Goal: Book appointment/travel/reservation

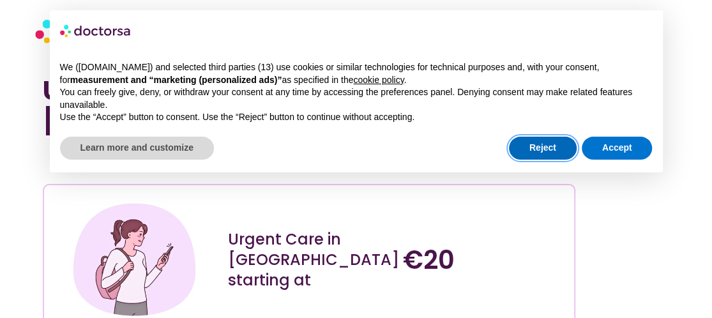
click at [554, 150] on button "Reject" at bounding box center [543, 148] width 68 height 23
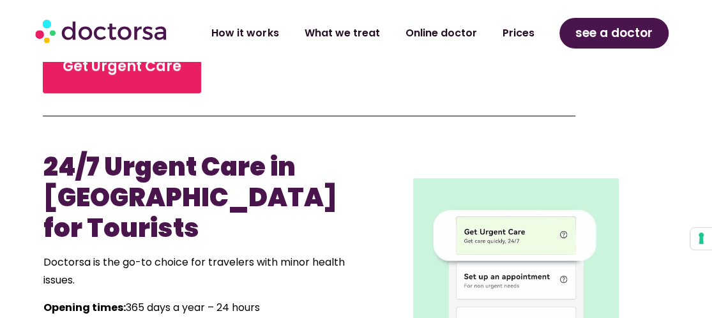
scroll to position [511, 0]
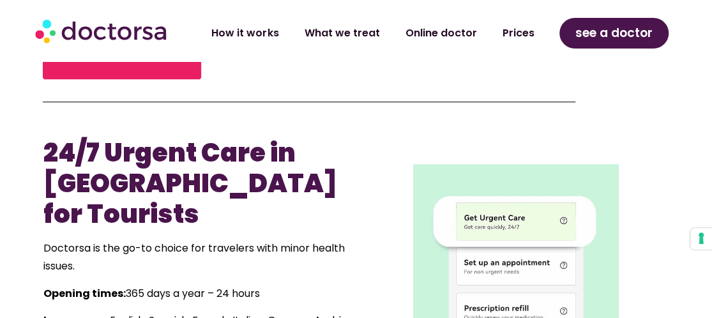
click at [513, 231] on img at bounding box center [516, 267] width 206 height 206
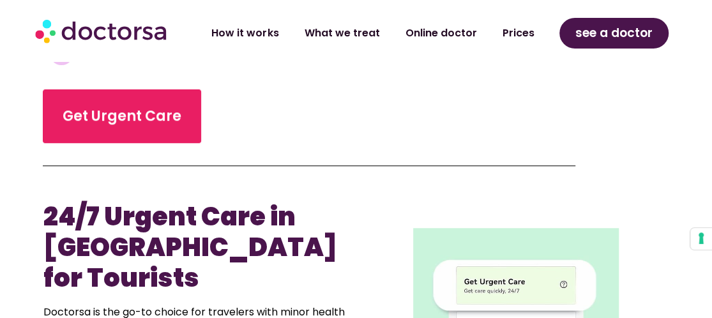
scroll to position [575, 0]
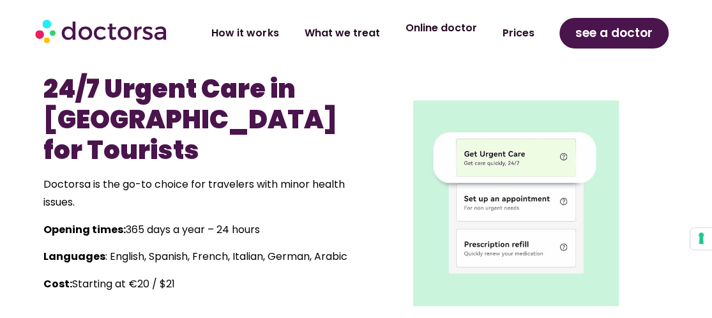
click at [440, 32] on link "Online doctor" at bounding box center [440, 27] width 97 height 29
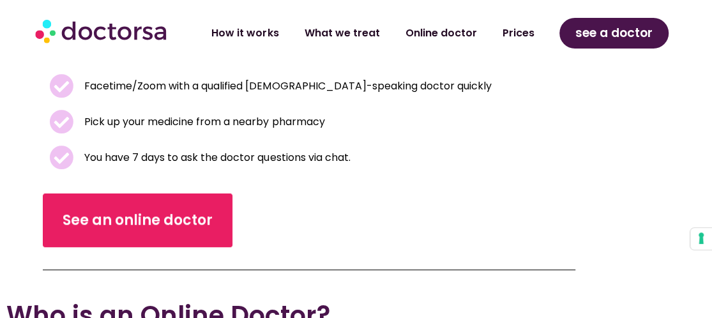
scroll to position [319, 0]
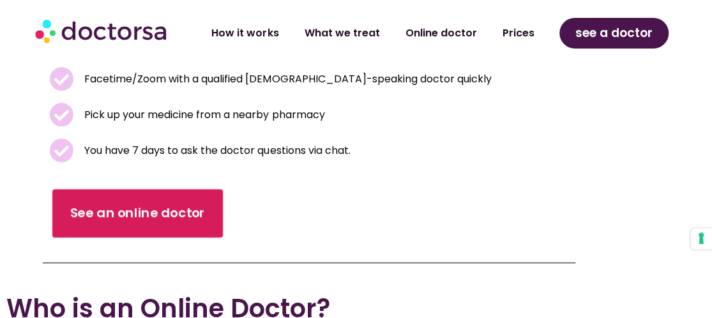
click at [186, 213] on span "See an online doctor" at bounding box center [137, 213] width 135 height 19
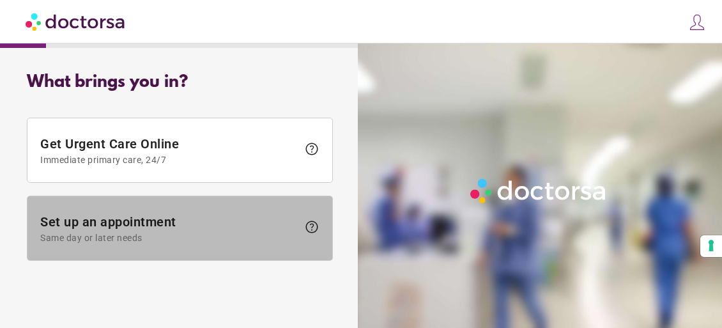
click at [181, 220] on span "Set up an appointment Same day or later needs" at bounding box center [168, 228] width 257 height 29
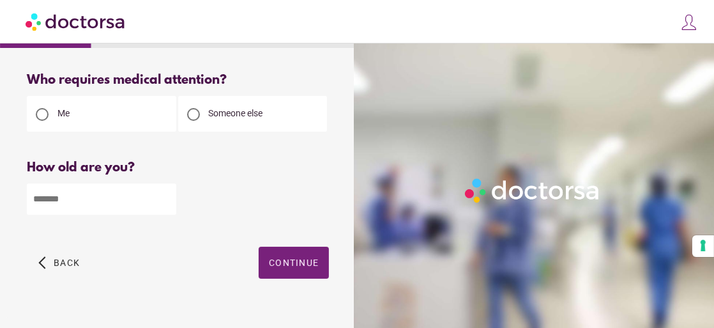
click at [105, 207] on input "number" at bounding box center [102, 198] width 150 height 31
type input "**"
click at [291, 263] on span "Continue" at bounding box center [294, 262] width 50 height 10
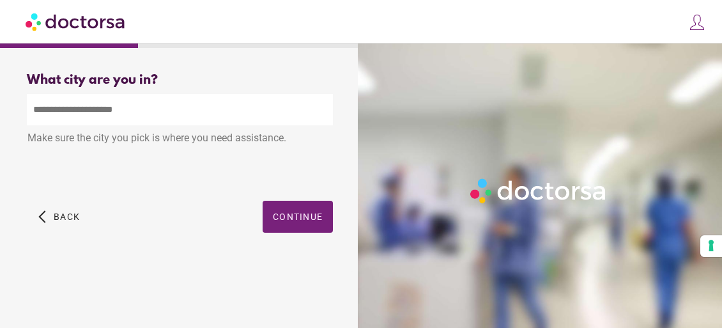
click at [153, 107] on input "text" at bounding box center [180, 109] width 306 height 31
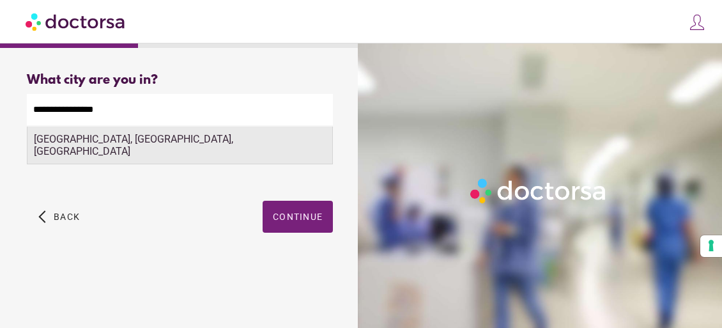
click at [139, 137] on div "[GEOGRAPHIC_DATA], [GEOGRAPHIC_DATA], [GEOGRAPHIC_DATA]" at bounding box center [179, 146] width 305 height 38
type input "**********"
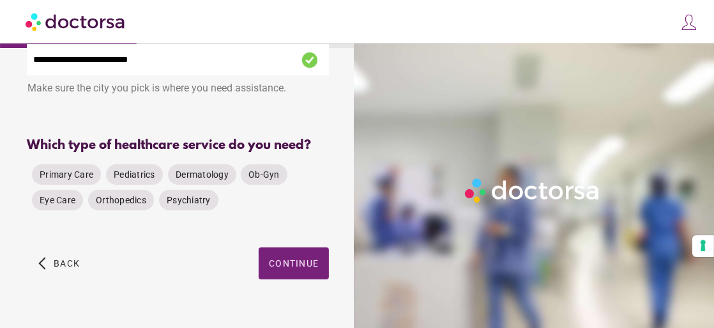
scroll to position [64, 0]
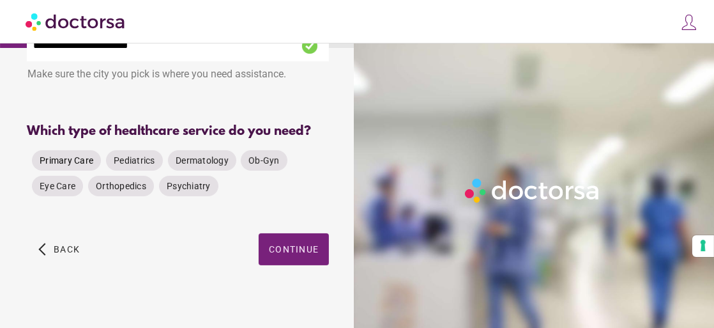
click at [59, 163] on span "Primary Care" at bounding box center [67, 160] width 54 height 10
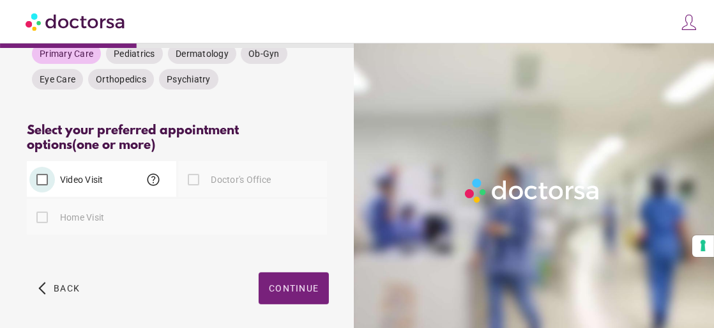
scroll to position [213, 0]
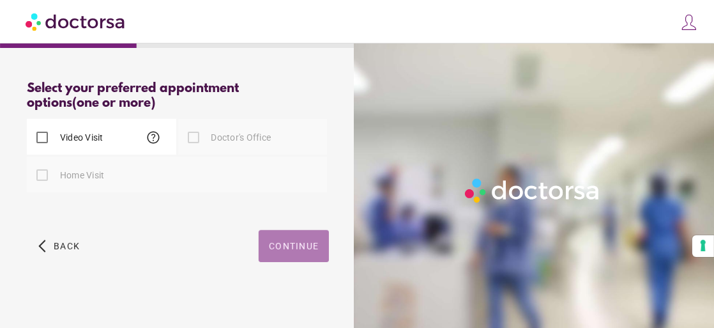
click at [296, 234] on span "button" at bounding box center [294, 246] width 70 height 32
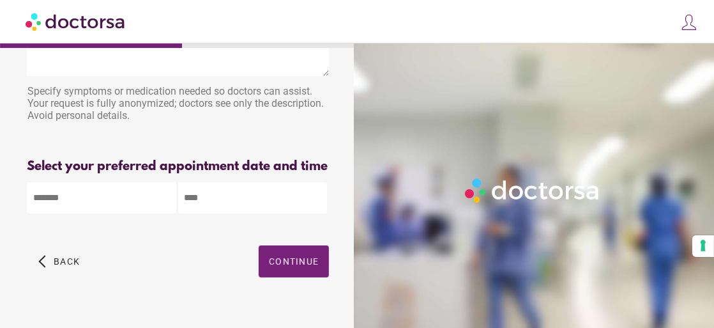
scroll to position [128, 0]
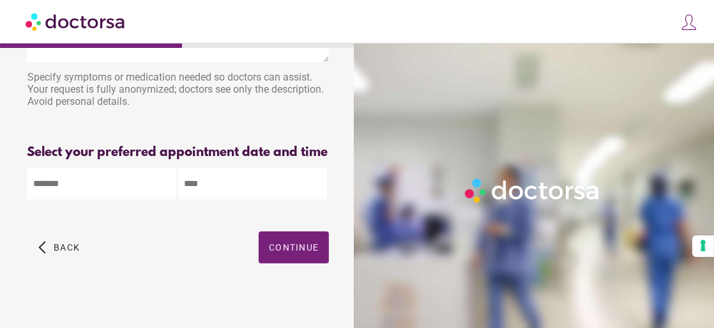
click at [121, 187] on body "**********" at bounding box center [357, 103] width 714 height 462
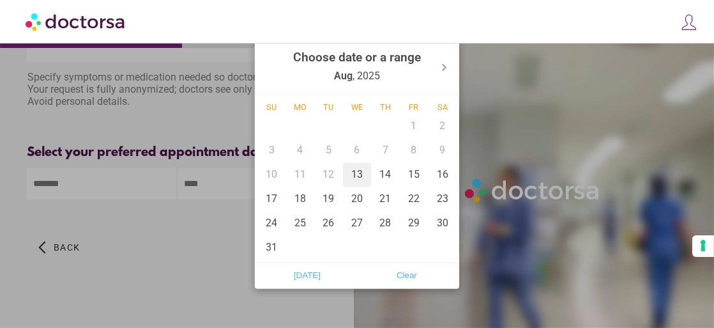
click at [360, 176] on div "13" at bounding box center [357, 174] width 29 height 24
type input "******"
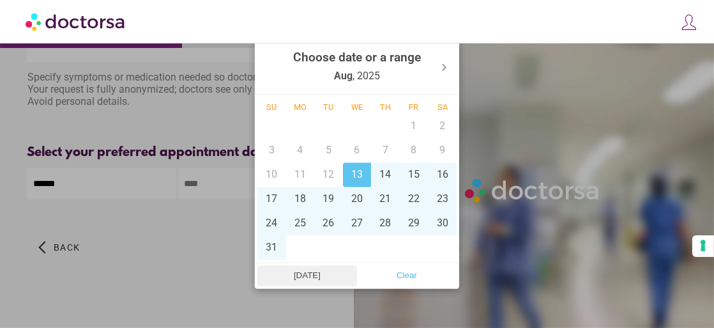
click at [325, 276] on span "[DATE]" at bounding box center [307, 275] width 92 height 19
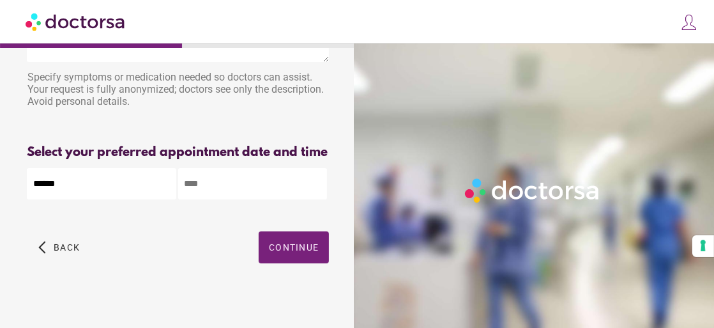
click at [295, 188] on input "text" at bounding box center [253, 183] width 150 height 31
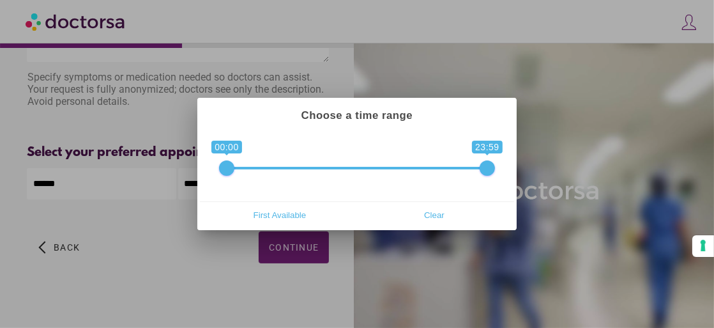
click at [318, 166] on span "0 1 00:00 23:59 00:00 — 23:59" at bounding box center [357, 160] width 276 height 32
drag, startPoint x: 229, startPoint y: 167, endPoint x: 359, endPoint y: 173, distance: 130.5
click at [359, 173] on span at bounding box center [356, 167] width 15 height 15
click at [291, 187] on div "**********" at bounding box center [357, 166] width 314 height 70
click at [260, 148] on span "0 1 12:00 23:59 12:00 — 23:59" at bounding box center [357, 160] width 276 height 32
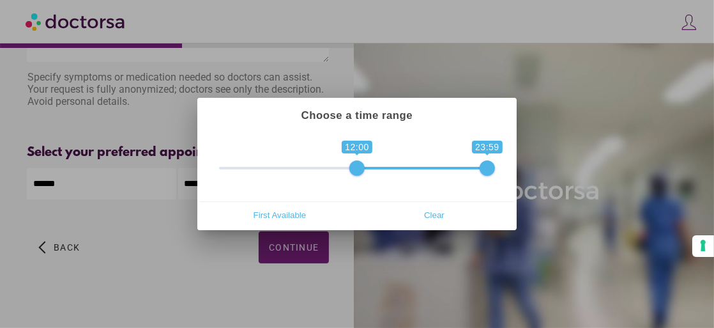
type input "**********"
drag, startPoint x: 489, startPoint y: 169, endPoint x: 443, endPoint y: 169, distance: 45.4
click at [443, 169] on span at bounding box center [443, 167] width 15 height 15
click at [466, 123] on div "Choose a time range" at bounding box center [357, 115] width 314 height 31
click at [199, 269] on div at bounding box center [357, 164] width 714 height 328
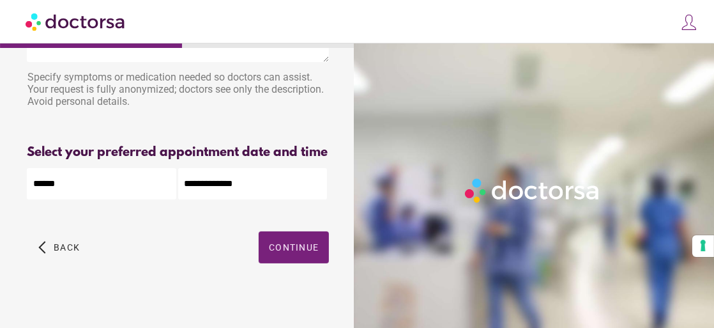
click at [189, 278] on div "arrow_back_ios Back Continue" at bounding box center [178, 256] width 302 height 51
click at [317, 252] on span "Continue" at bounding box center [294, 247] width 50 height 10
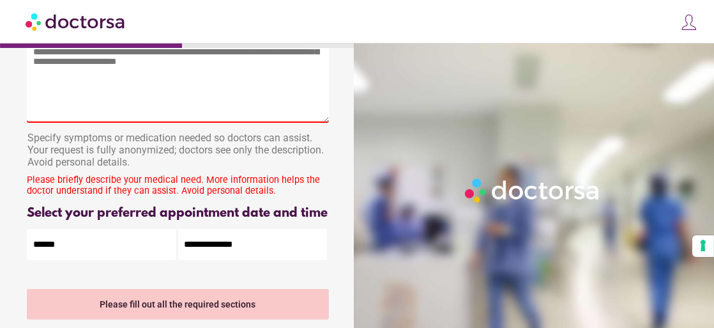
scroll to position [0, 0]
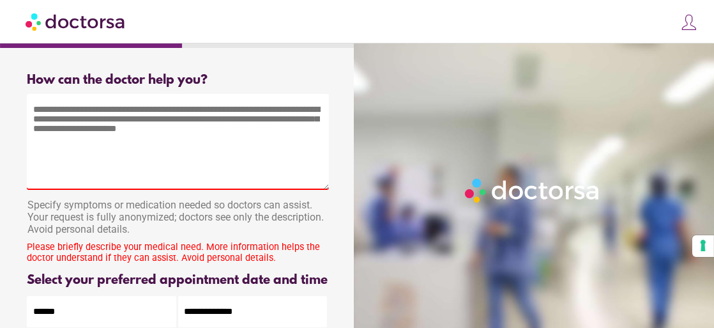
click at [69, 135] on textarea at bounding box center [178, 142] width 302 height 96
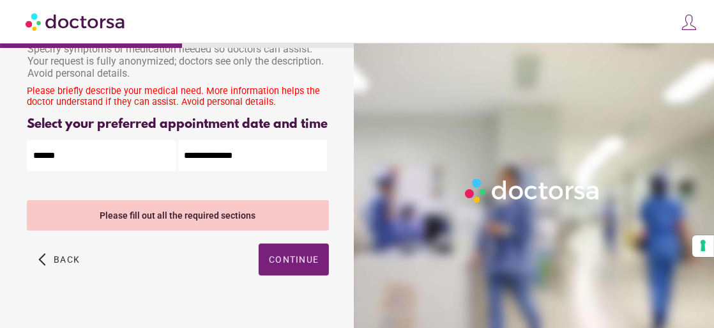
scroll to position [176, 0]
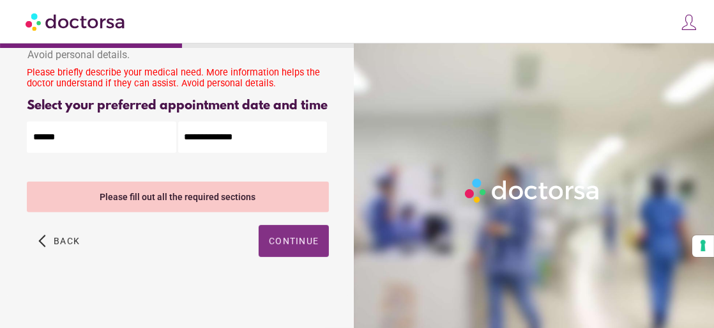
type textarea "**********"
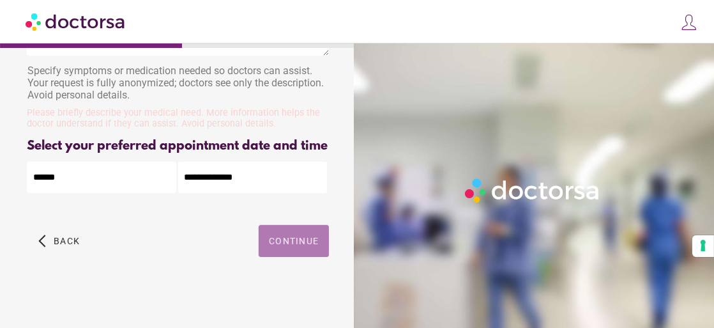
scroll to position [0, 0]
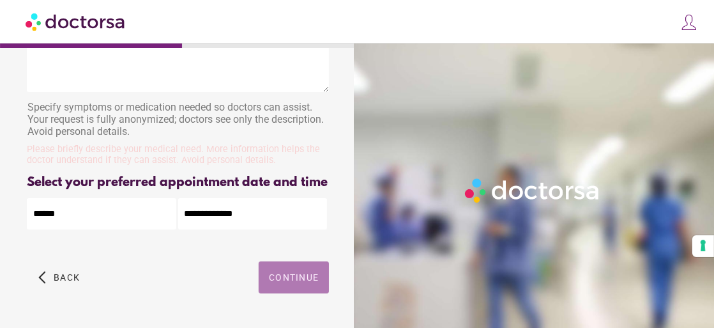
click at [286, 261] on span "button" at bounding box center [294, 277] width 70 height 32
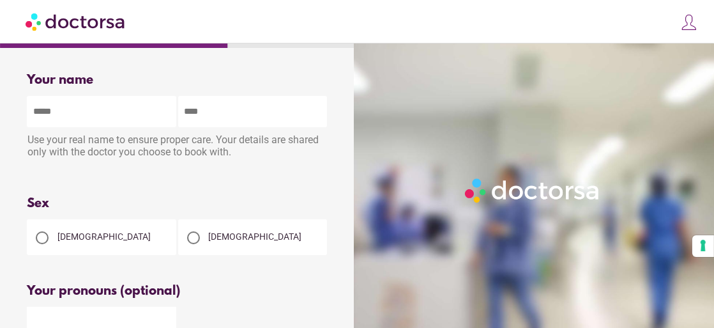
click at [63, 106] on input "text" at bounding box center [102, 111] width 150 height 31
type input "*****"
click at [213, 116] on input "text" at bounding box center [253, 111] width 150 height 31
type input "**********"
click at [43, 242] on div at bounding box center [42, 237] width 13 height 13
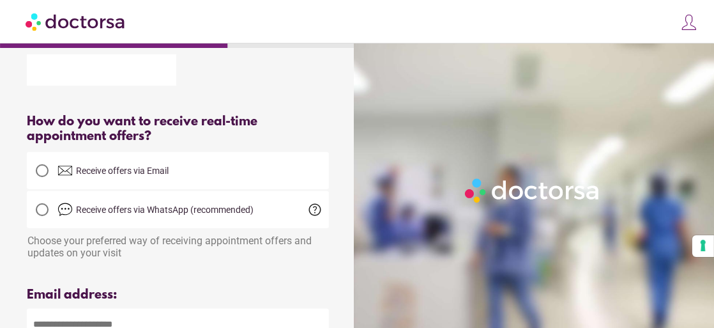
scroll to position [319, 0]
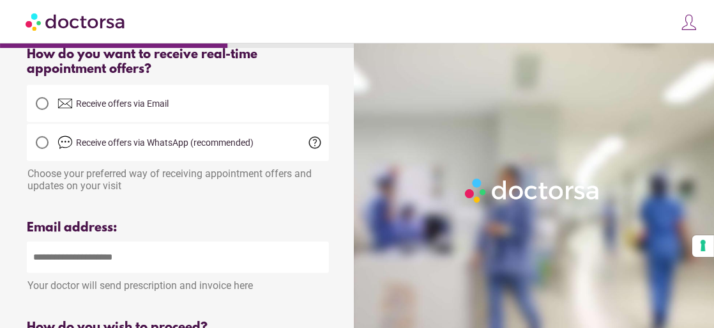
click at [146, 268] on input "email" at bounding box center [178, 257] width 302 height 31
type input "**********"
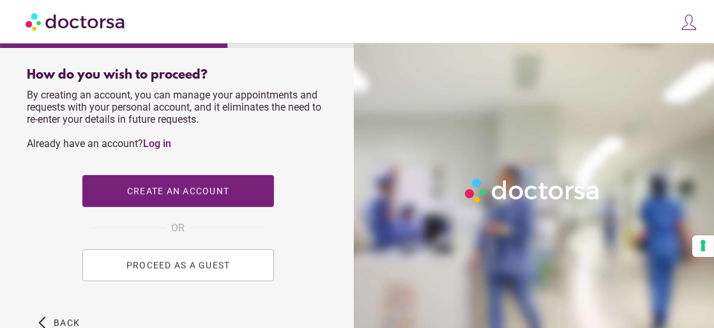
scroll to position [639, 0]
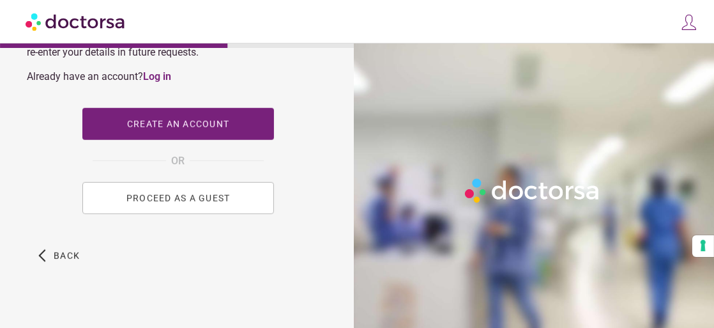
click at [180, 198] on span "PROCEED AS A GUEST" at bounding box center [178, 198] width 104 height 10
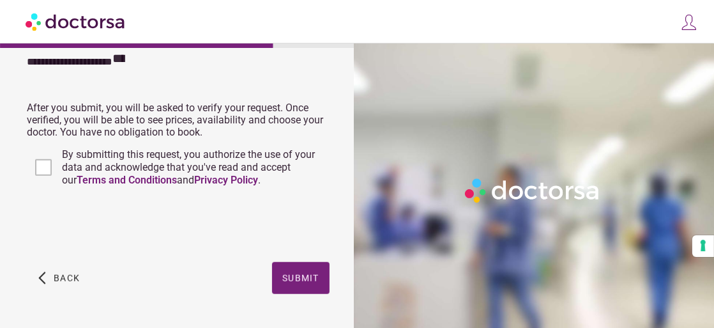
scroll to position [575, 0]
click at [307, 277] on span "Submit" at bounding box center [300, 277] width 37 height 10
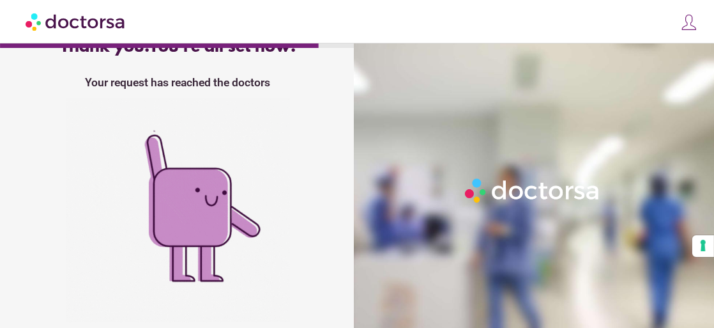
scroll to position [129, 0]
